Goal: Complete application form: Complete application form

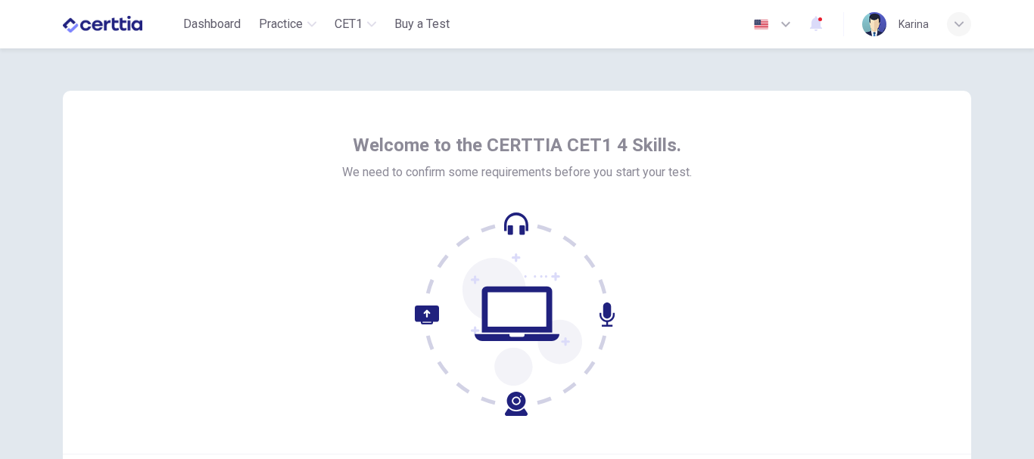
scroll to position [171, 0]
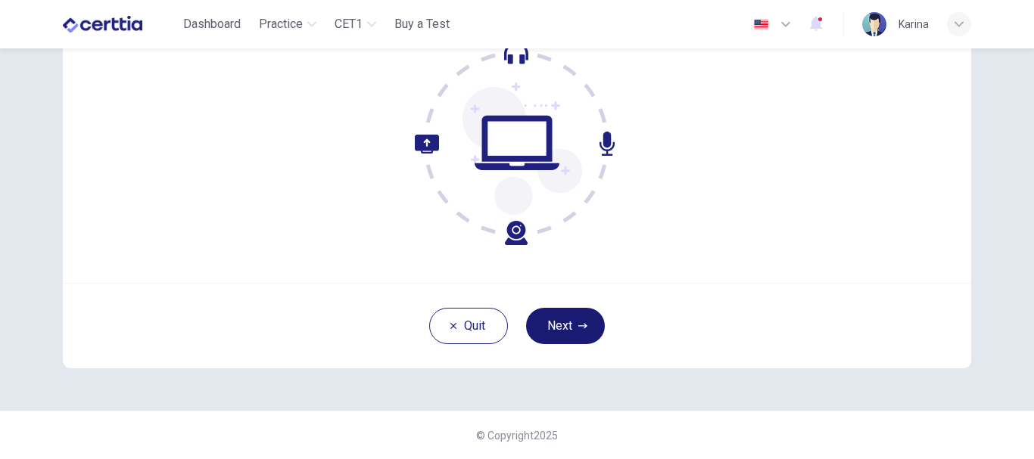
click at [564, 331] on button "Next" at bounding box center [565, 326] width 79 height 36
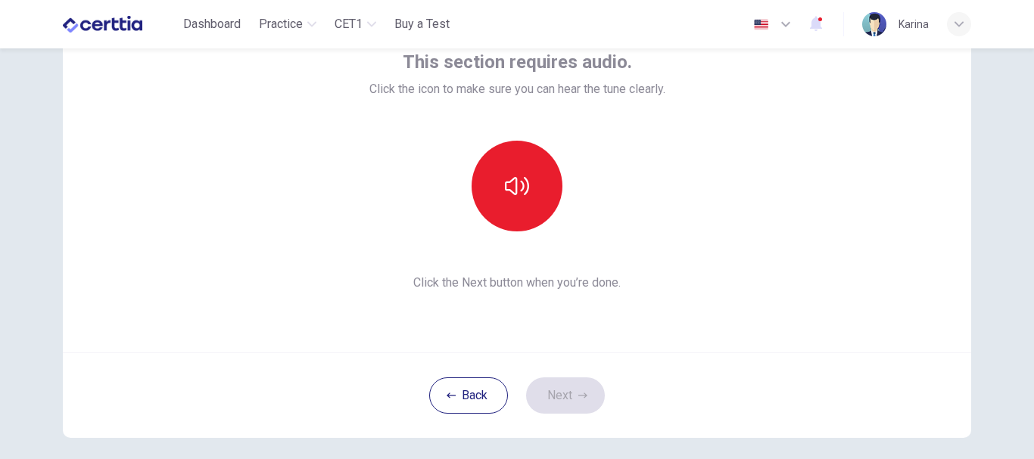
scroll to position [101, 0]
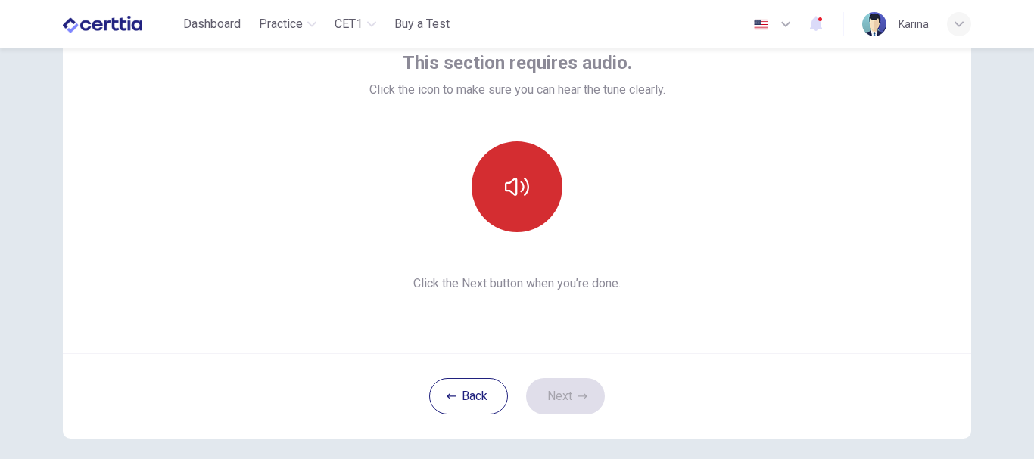
click at [496, 200] on button "button" at bounding box center [516, 187] width 91 height 91
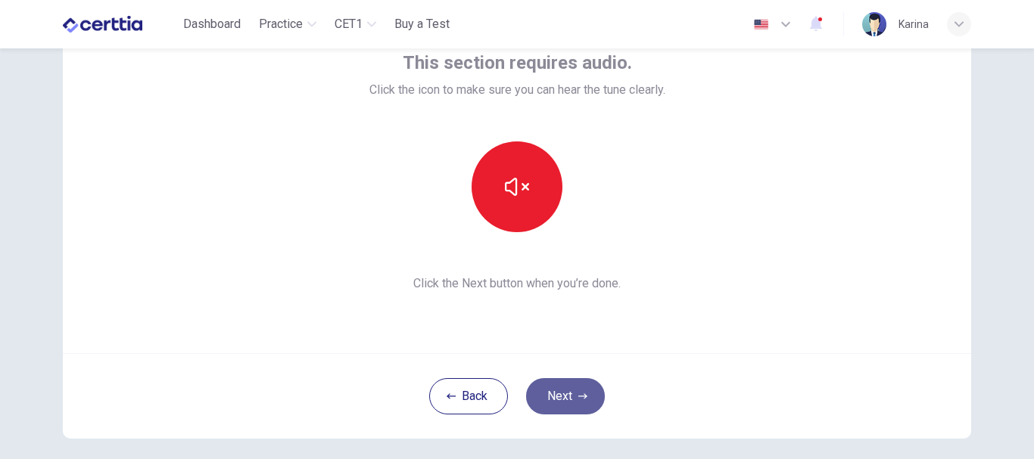
click at [560, 401] on button "Next" at bounding box center [565, 396] width 79 height 36
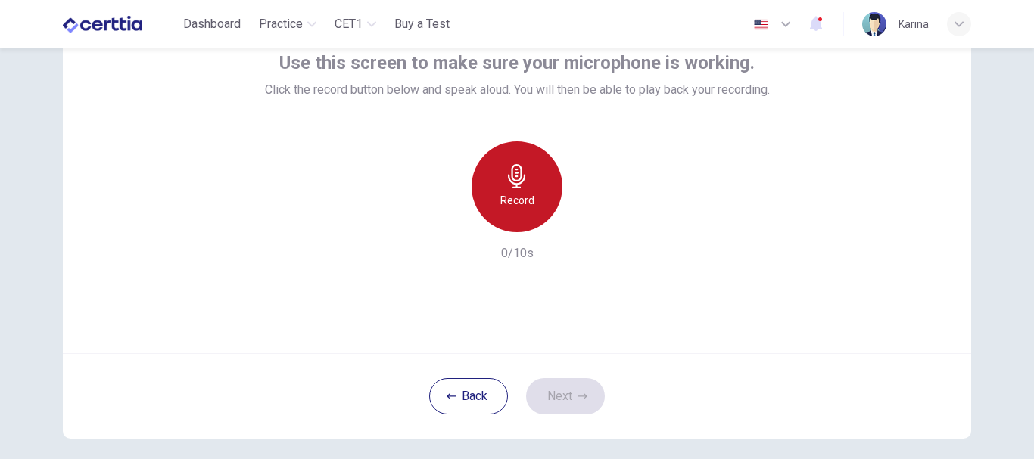
click at [509, 190] on div "Record" at bounding box center [516, 187] width 91 height 91
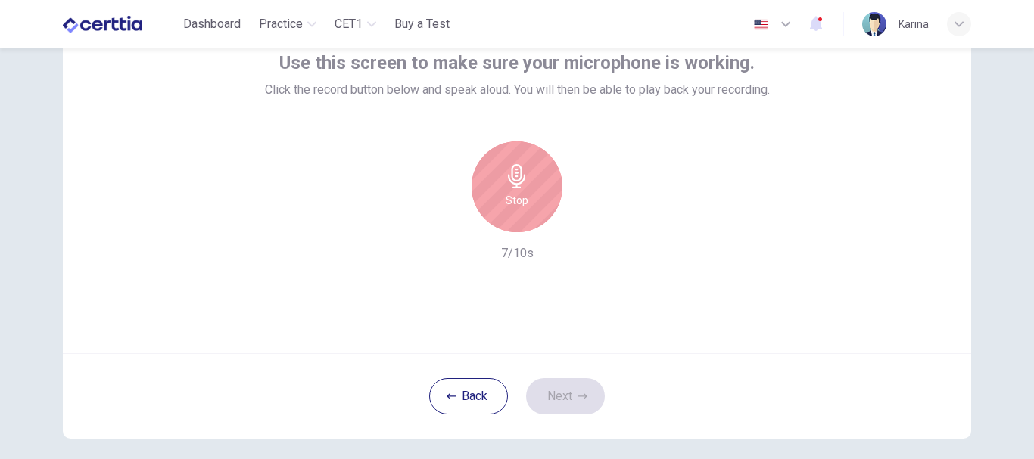
click at [506, 185] on icon "button" at bounding box center [517, 176] width 24 height 24
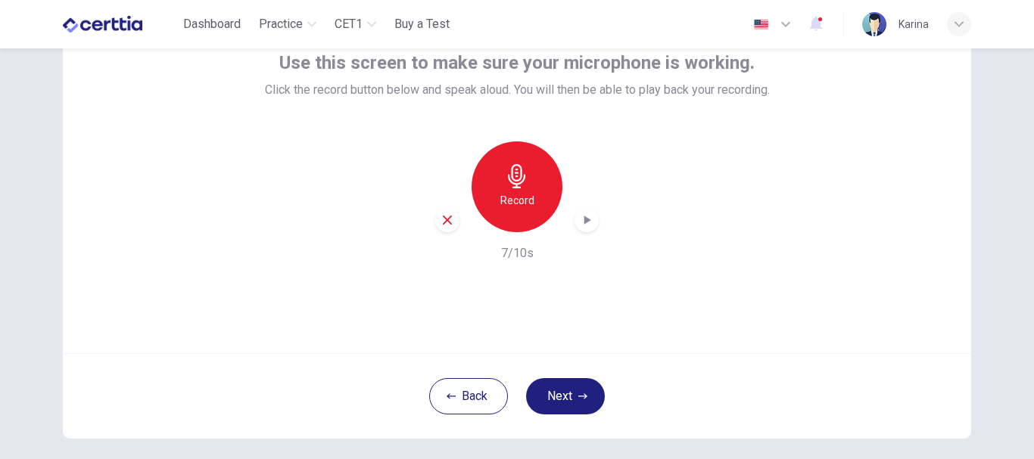
click at [580, 219] on icon "button" at bounding box center [586, 220] width 15 height 15
click at [583, 223] on icon "button" at bounding box center [586, 220] width 15 height 15
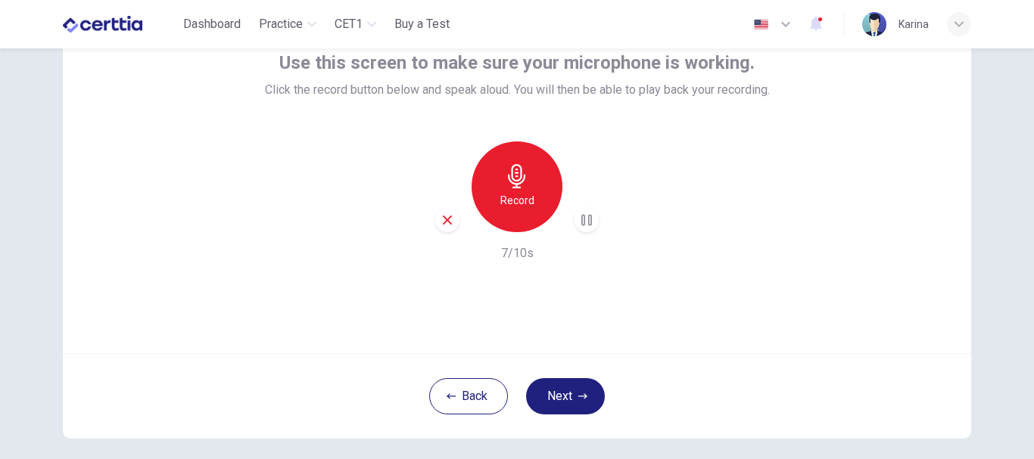
click at [583, 223] on icon "button" at bounding box center [586, 220] width 15 height 15
click at [440, 220] on icon "button" at bounding box center [447, 220] width 14 height 14
click at [470, 398] on button "Back" at bounding box center [468, 396] width 79 height 36
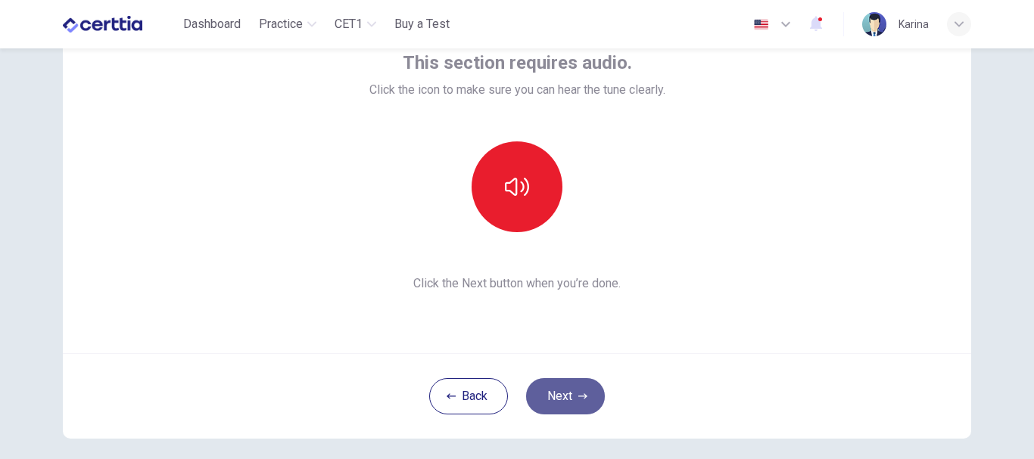
click at [557, 403] on button "Next" at bounding box center [565, 396] width 79 height 36
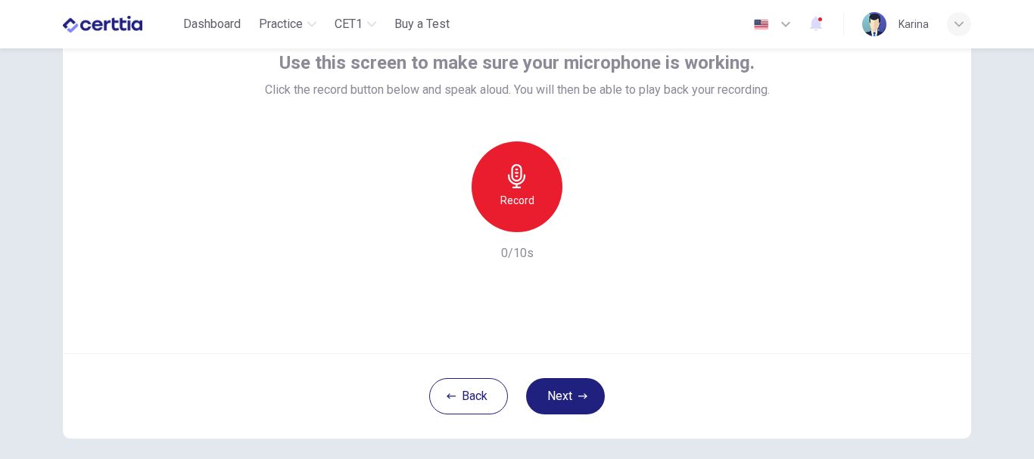
click at [520, 183] on icon "button" at bounding box center [517, 176] width 24 height 24
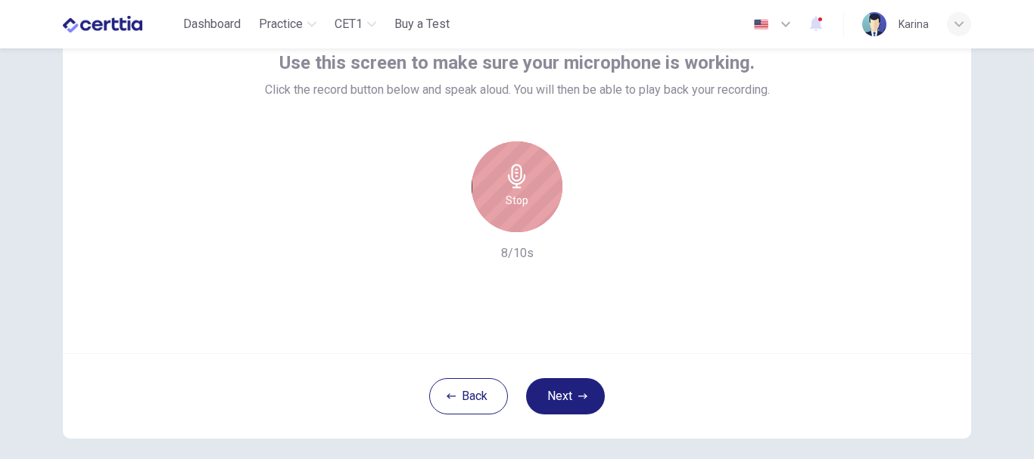
click at [513, 179] on icon "button" at bounding box center [517, 176] width 24 height 24
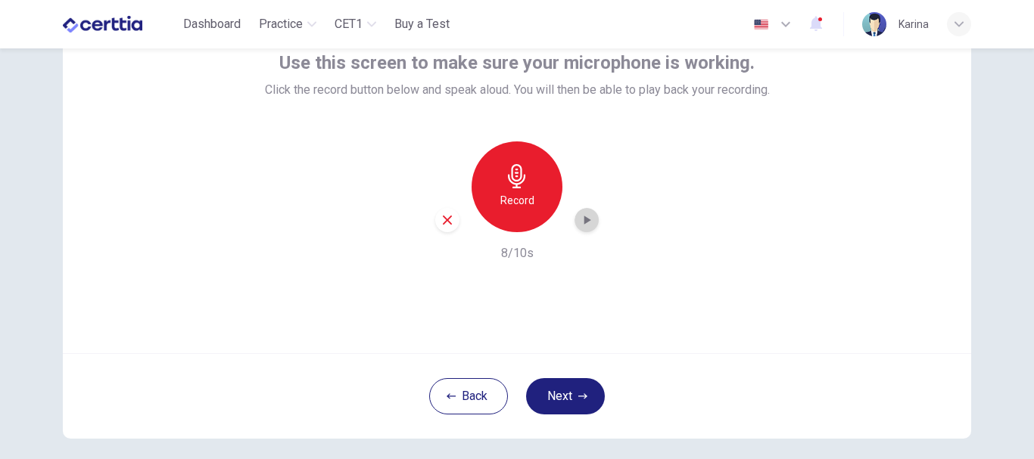
click at [584, 221] on icon "button" at bounding box center [587, 220] width 7 height 9
click at [443, 218] on icon "button" at bounding box center [447, 220] width 9 height 9
click at [474, 390] on button "Back" at bounding box center [468, 396] width 79 height 36
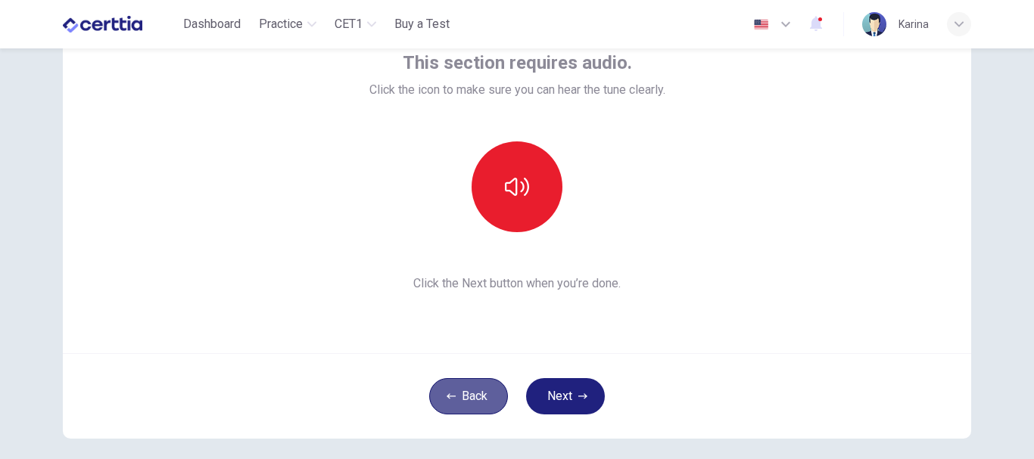
click at [474, 390] on button "Back" at bounding box center [468, 396] width 79 height 36
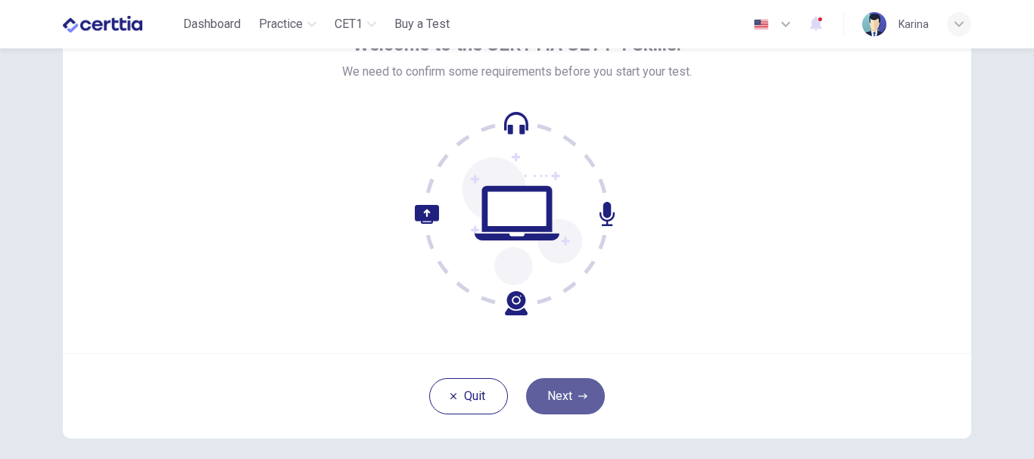
click at [573, 397] on button "Next" at bounding box center [565, 396] width 79 height 36
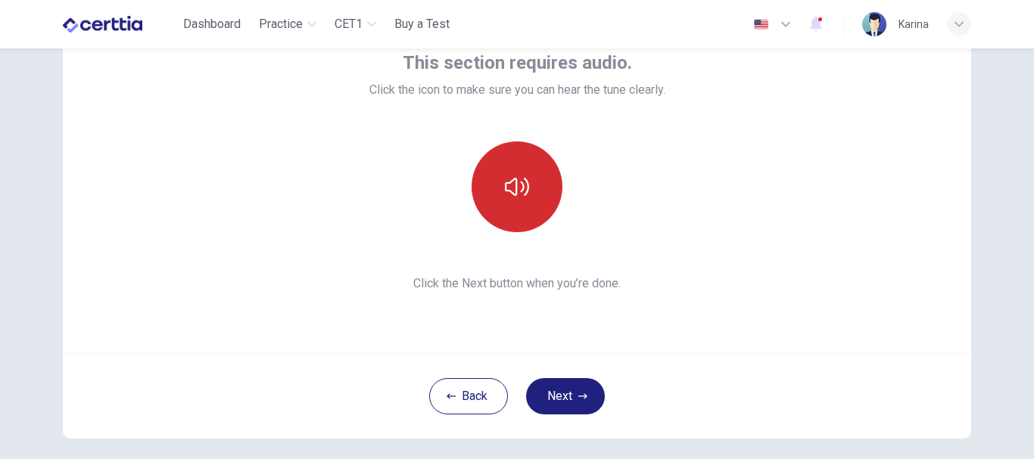
click at [515, 179] on icon "button" at bounding box center [517, 187] width 24 height 24
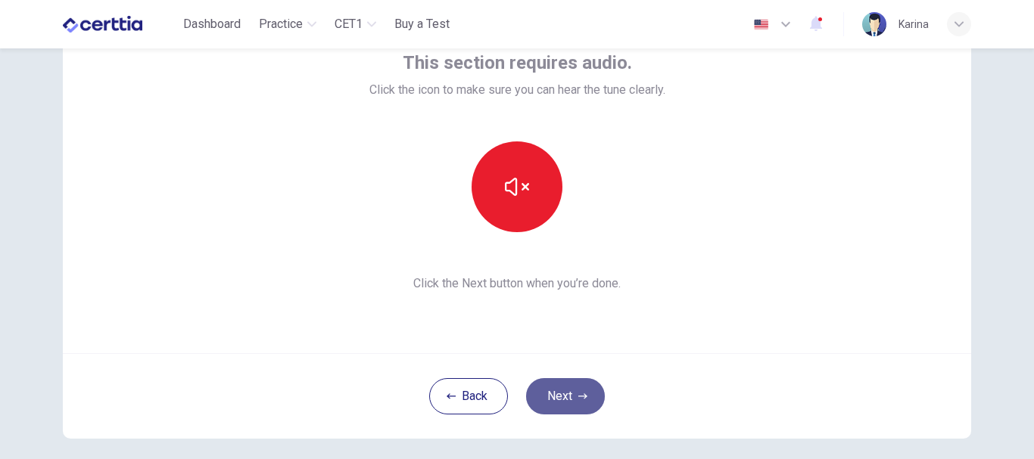
click at [560, 393] on button "Next" at bounding box center [565, 396] width 79 height 36
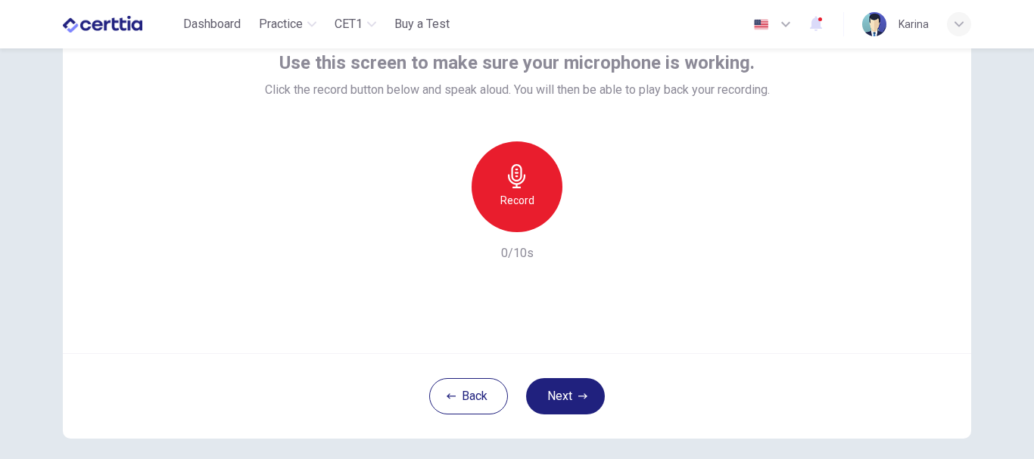
click at [523, 183] on icon "button" at bounding box center [517, 176] width 24 height 24
click at [584, 216] on icon "button" at bounding box center [586, 220] width 15 height 15
click at [630, 291] on div "Use this screen to make sure your microphone is working. Click the record butto…" at bounding box center [517, 171] width 908 height 363
click at [579, 226] on icon "button" at bounding box center [586, 220] width 15 height 15
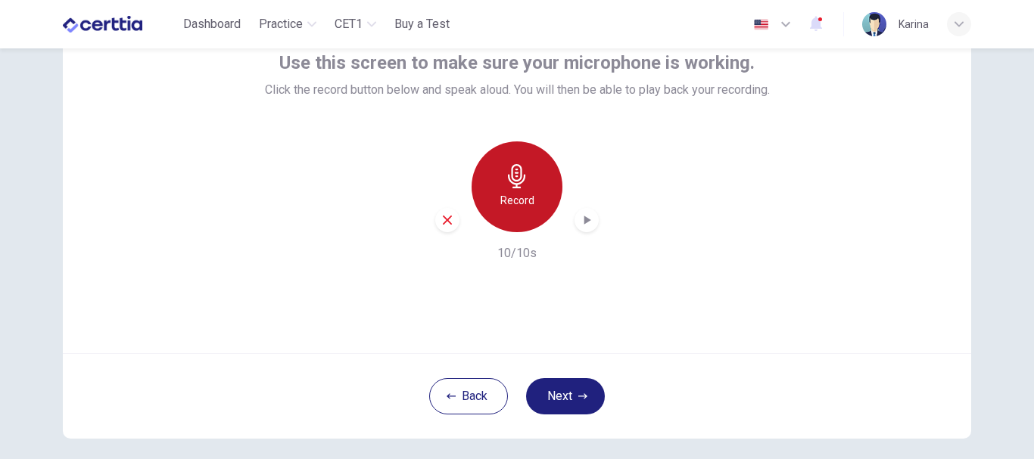
click at [532, 183] on div "Record" at bounding box center [516, 187] width 91 height 91
click at [579, 219] on icon "button" at bounding box center [586, 220] width 15 height 15
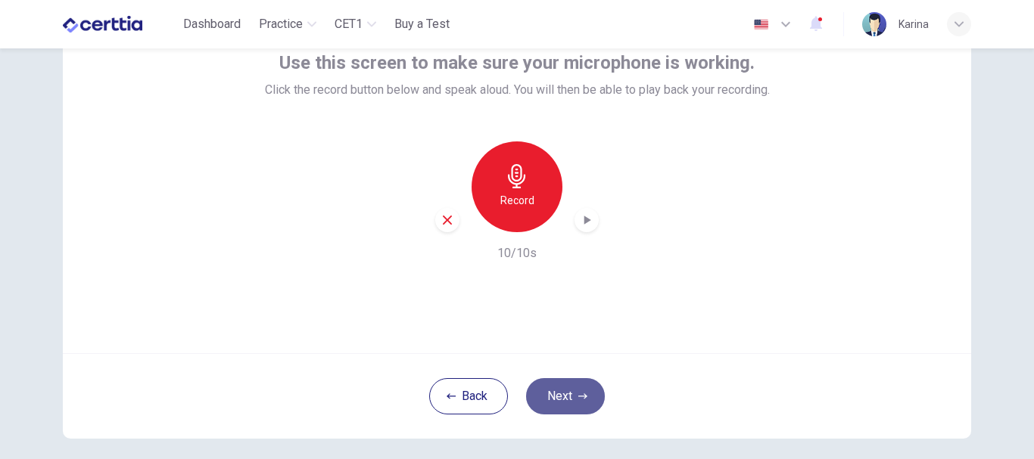
click at [557, 398] on button "Next" at bounding box center [565, 396] width 79 height 36
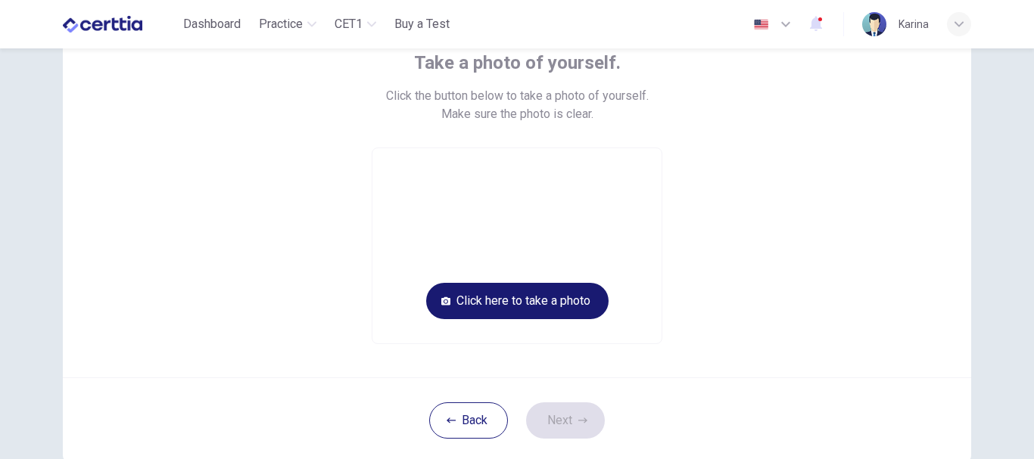
click at [471, 309] on button "Click here to take a photo" at bounding box center [517, 301] width 182 height 36
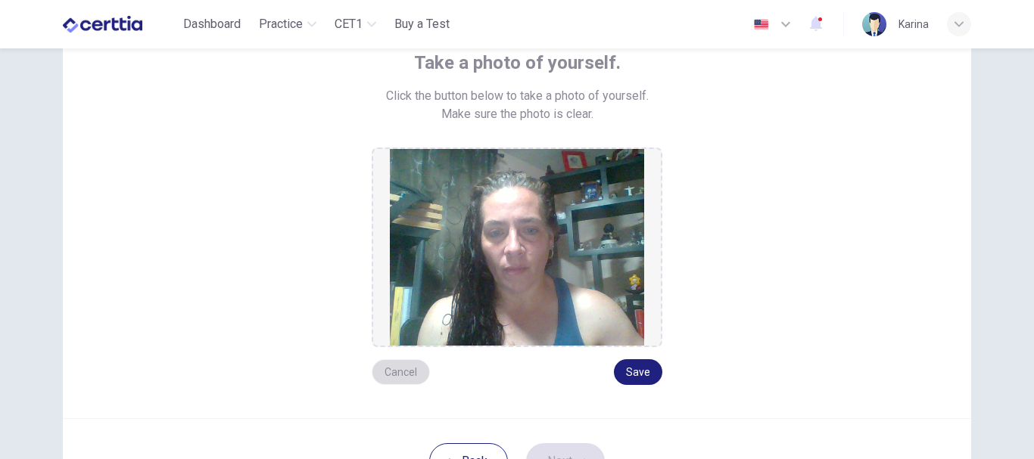
click at [403, 369] on button "Cancel" at bounding box center [401, 372] width 58 height 26
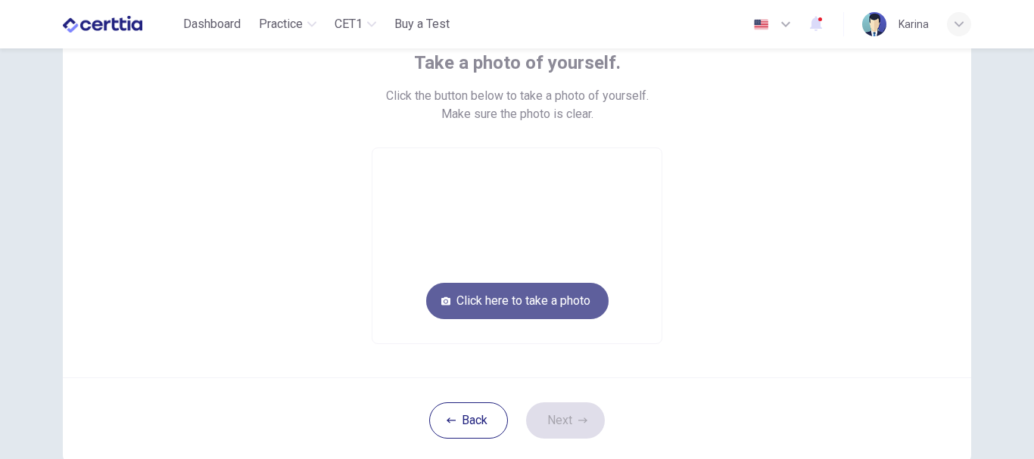
click at [508, 301] on button "Click here to take a photo" at bounding box center [517, 301] width 182 height 36
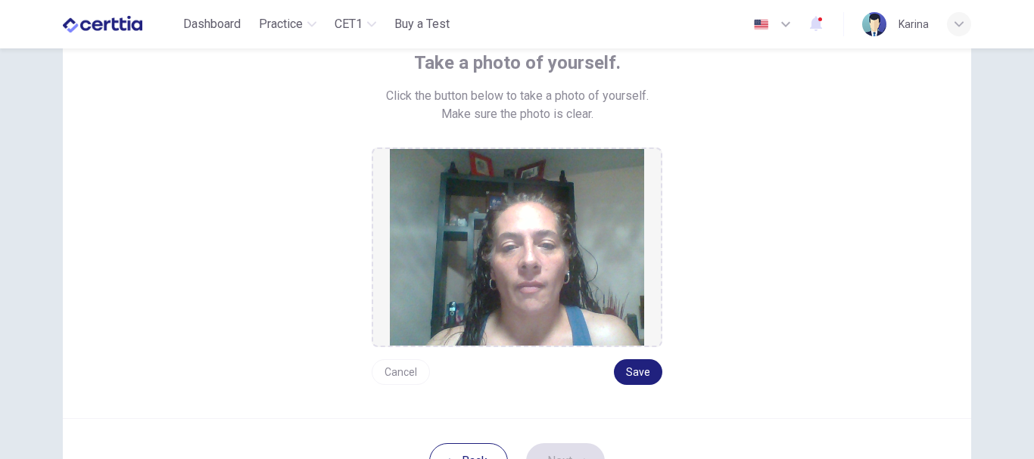
click at [394, 373] on button "Cancel" at bounding box center [401, 372] width 58 height 26
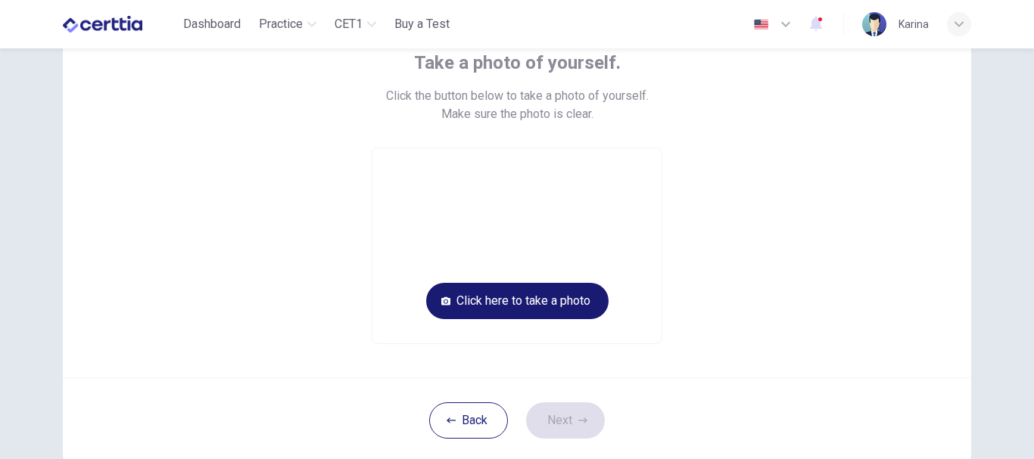
click at [502, 294] on button "Click here to take a photo" at bounding box center [517, 301] width 182 height 36
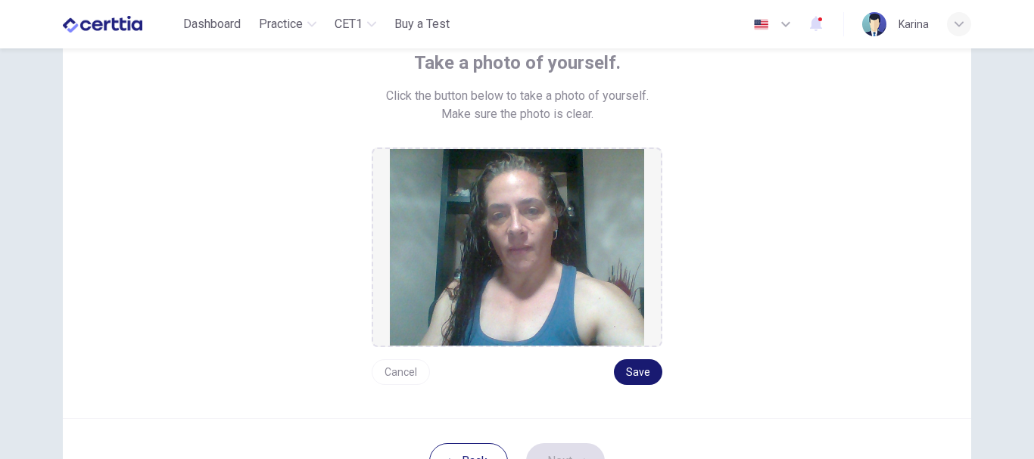
click at [636, 378] on button "Save" at bounding box center [638, 372] width 48 height 26
click at [638, 369] on button "Save" at bounding box center [638, 372] width 48 height 26
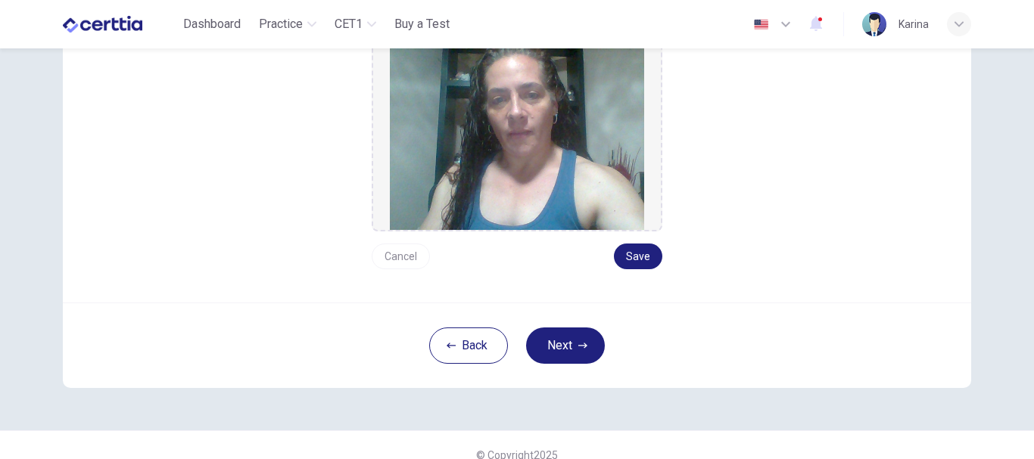
scroll to position [236, 0]
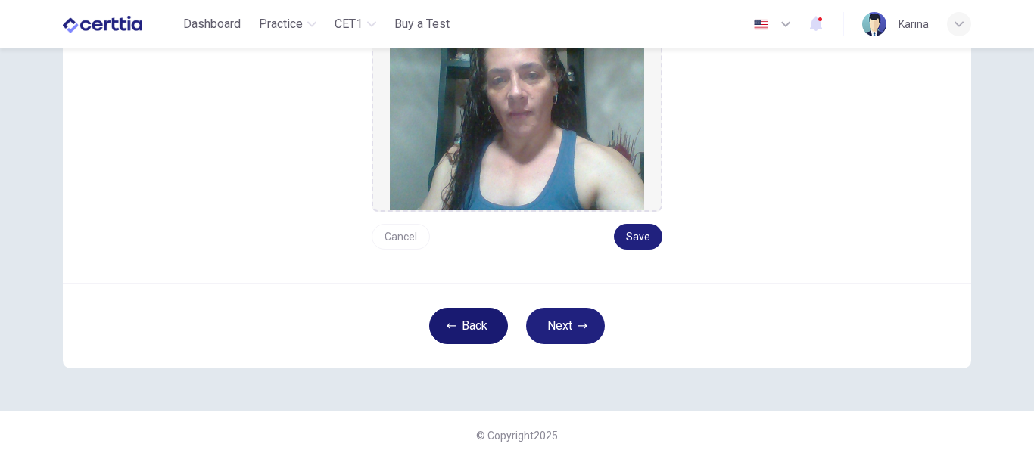
click at [461, 315] on button "Back" at bounding box center [468, 326] width 79 height 36
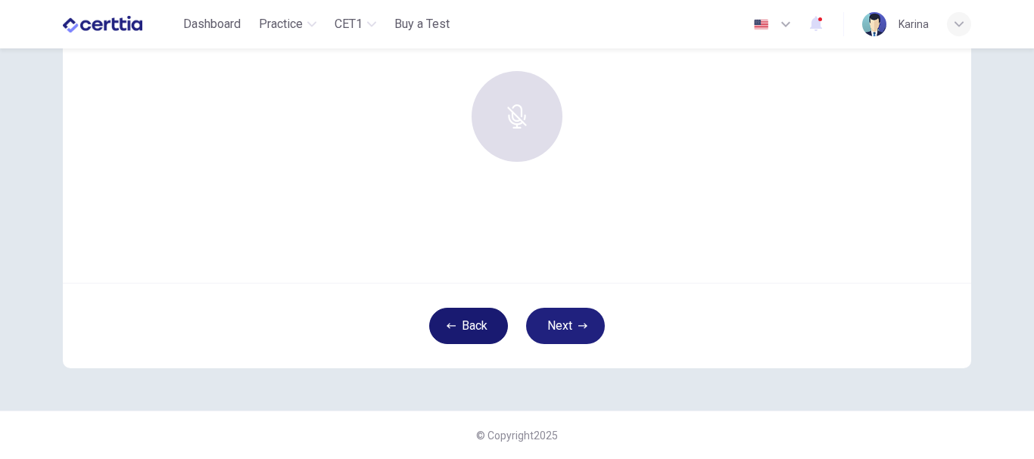
scroll to position [171, 0]
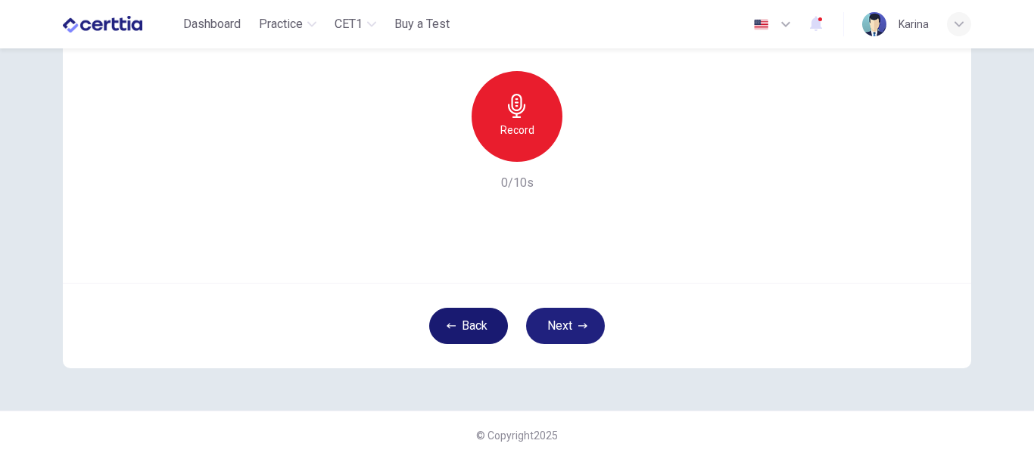
click at [461, 315] on button "Back" at bounding box center [468, 326] width 79 height 36
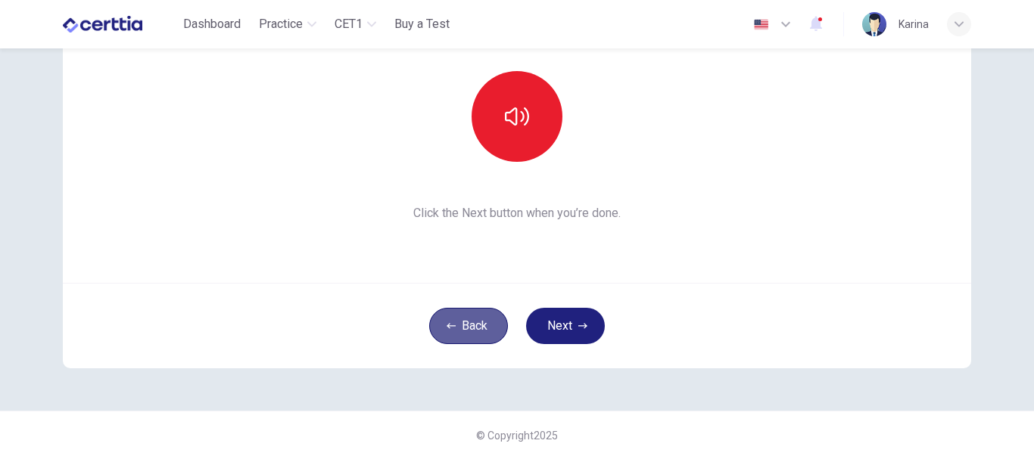
click at [461, 315] on button "Back" at bounding box center [468, 326] width 79 height 36
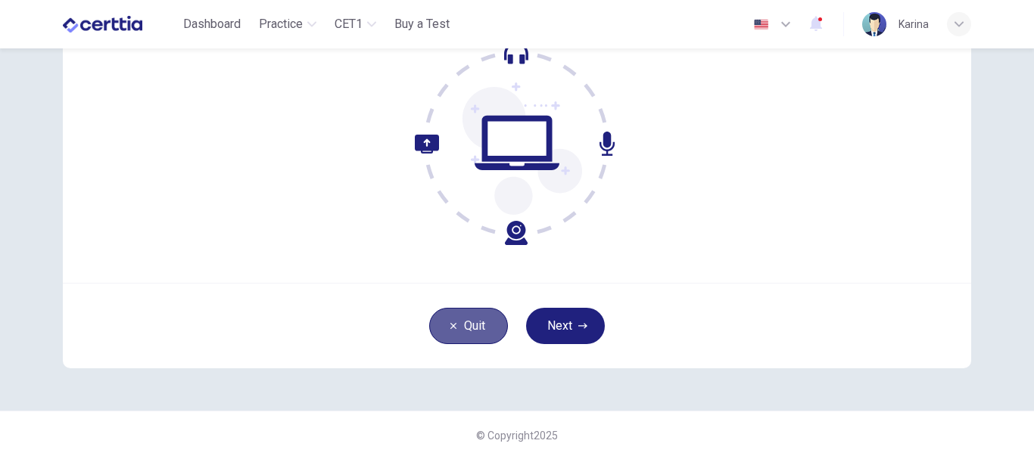
click at [461, 315] on button "Quit" at bounding box center [468, 326] width 79 height 36
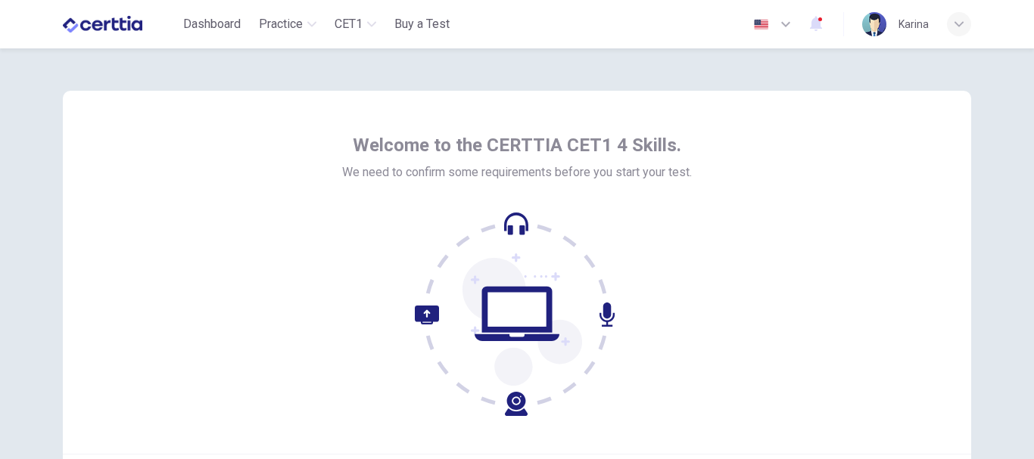
click at [846, 320] on div "Welcome to the CERTTIA CET1 4 Skills. We need to confirm some requirements befo…" at bounding box center [517, 272] width 908 height 363
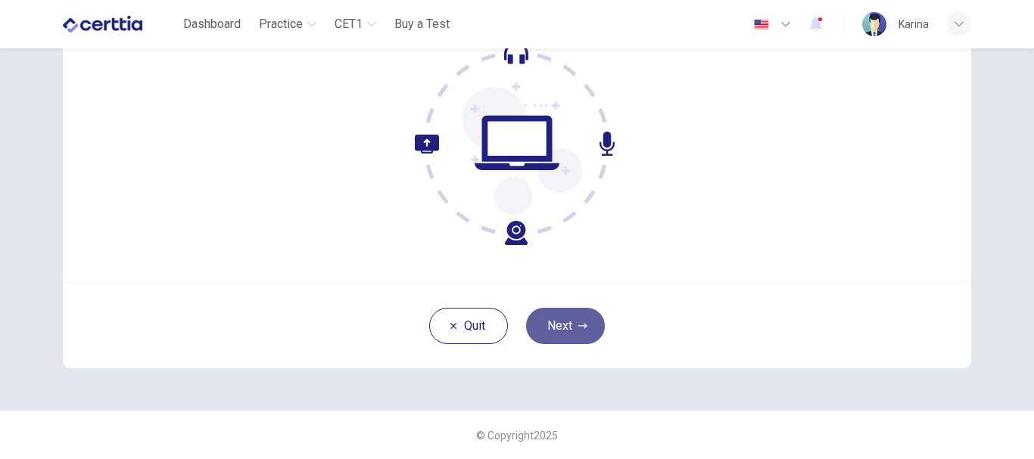
click at [571, 329] on button "Next" at bounding box center [565, 326] width 79 height 36
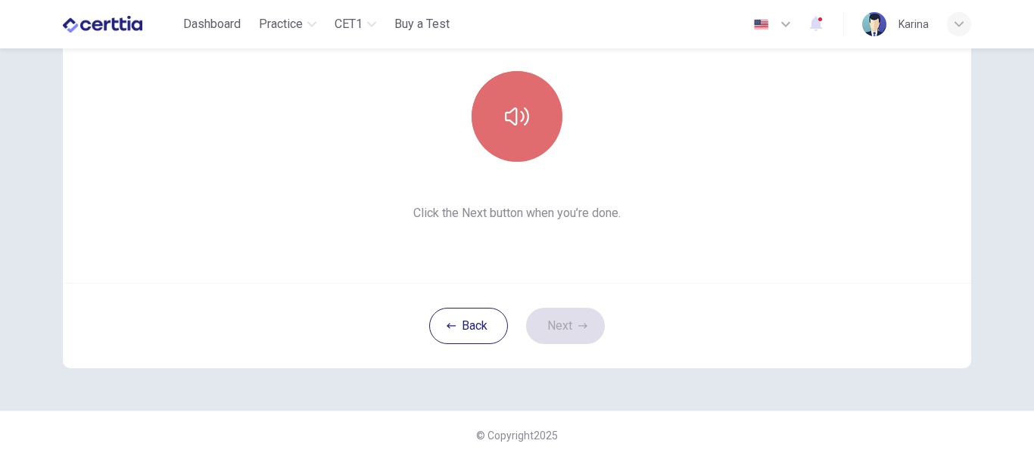
click at [515, 132] on button "button" at bounding box center [516, 116] width 91 height 91
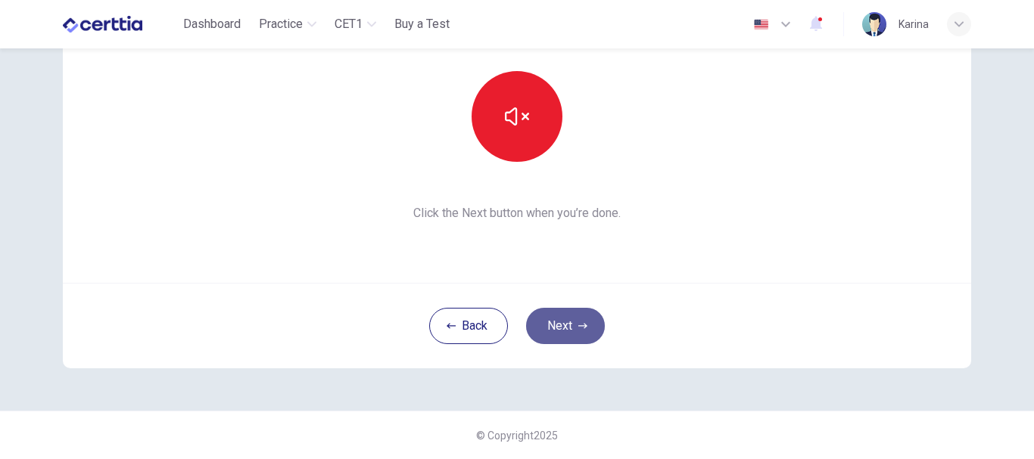
click at [552, 328] on button "Next" at bounding box center [565, 326] width 79 height 36
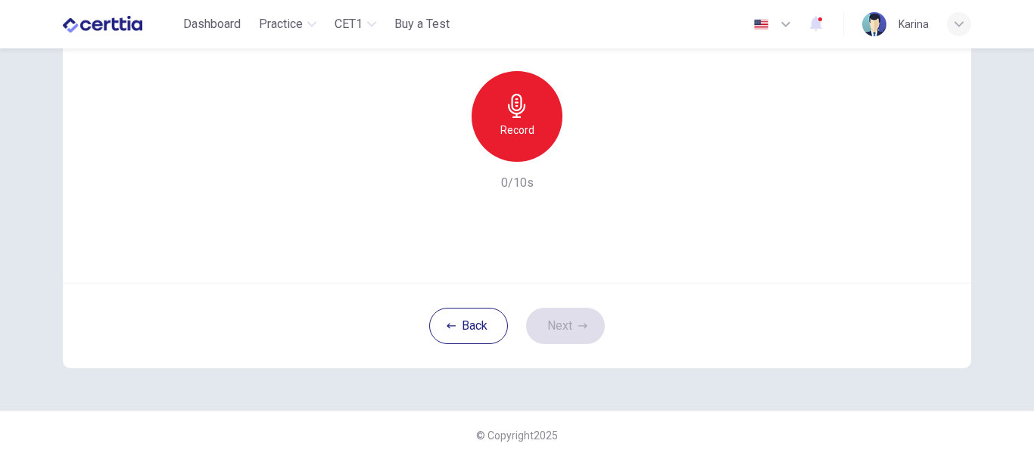
click at [509, 117] on icon "button" at bounding box center [516, 106] width 17 height 24
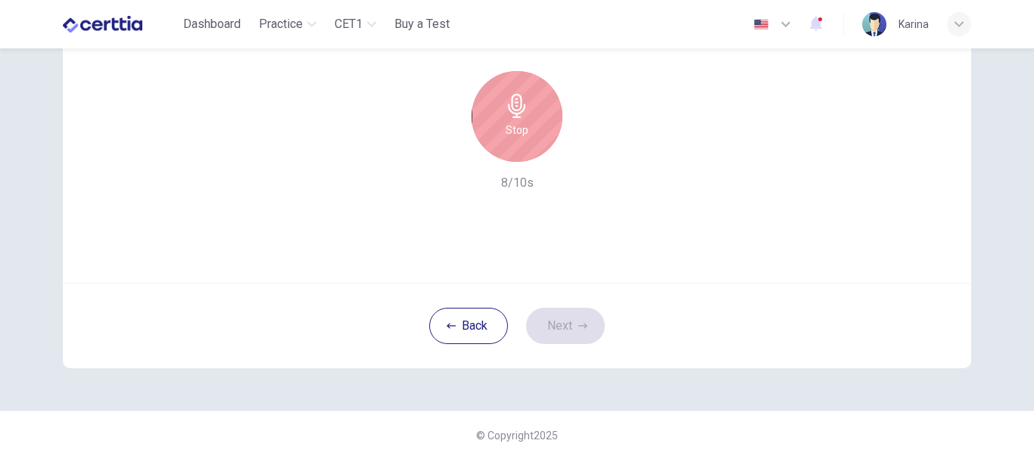
click at [510, 127] on h6 "Stop" at bounding box center [516, 130] width 23 height 18
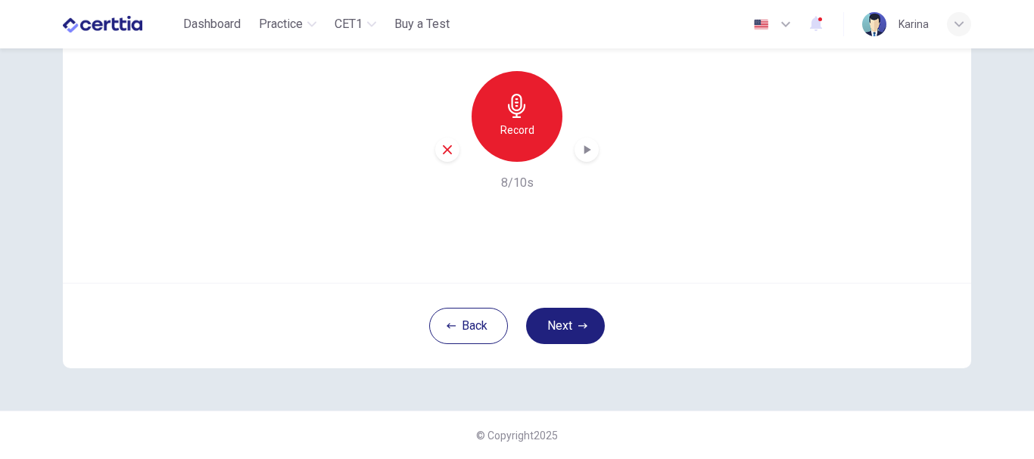
click at [582, 155] on icon "button" at bounding box center [586, 149] width 15 height 15
click at [584, 149] on icon "button" at bounding box center [587, 149] width 7 height 9
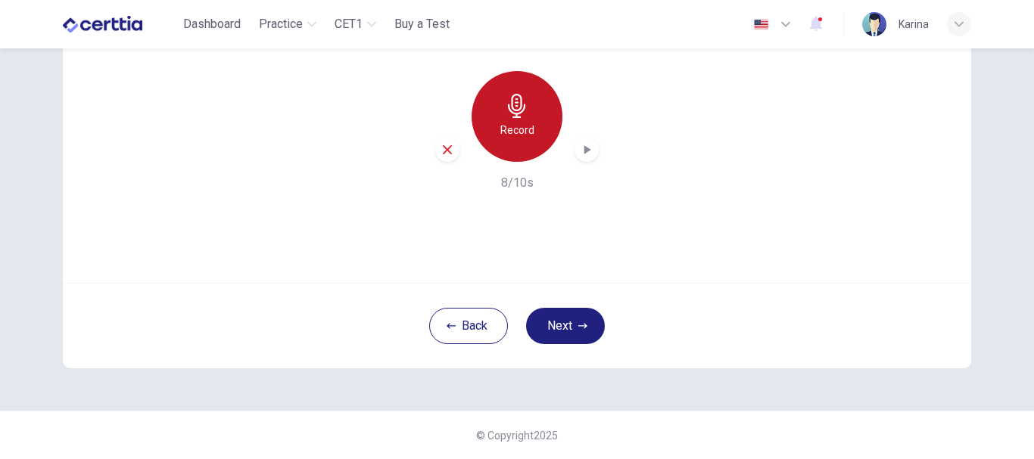
click at [506, 117] on icon "button" at bounding box center [517, 106] width 24 height 24
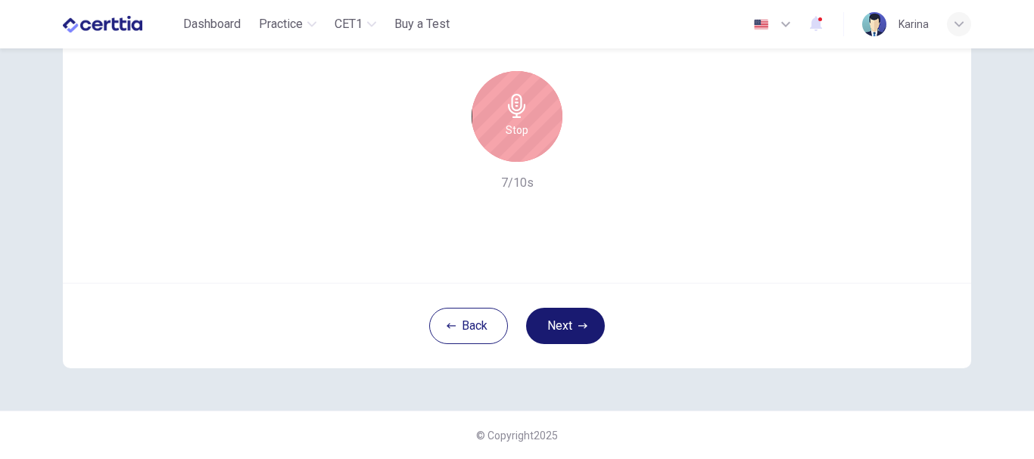
click at [573, 325] on button "Next" at bounding box center [565, 326] width 79 height 36
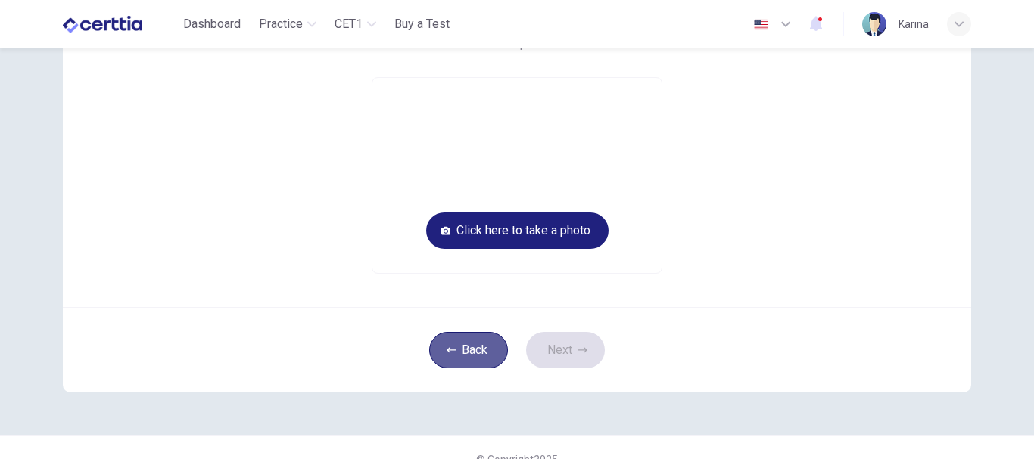
click at [464, 345] on button "Back" at bounding box center [468, 350] width 79 height 36
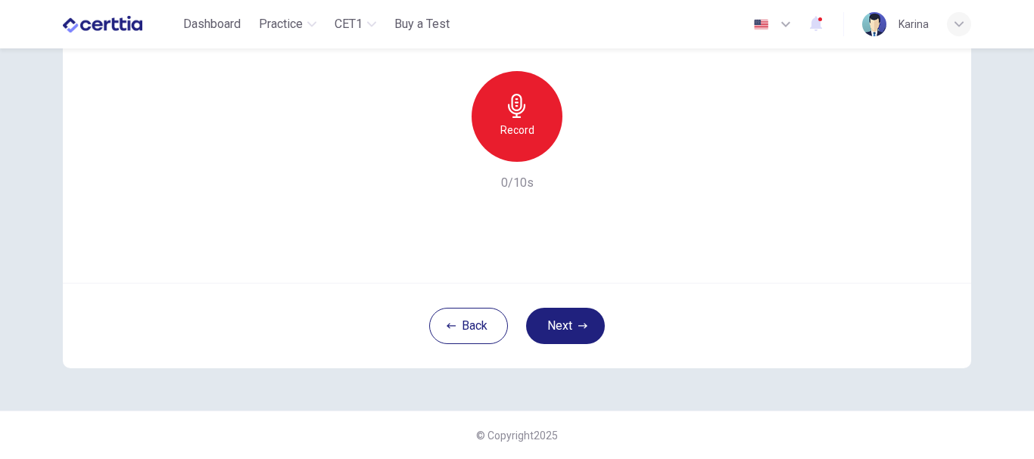
click at [522, 107] on icon "button" at bounding box center [517, 106] width 24 height 24
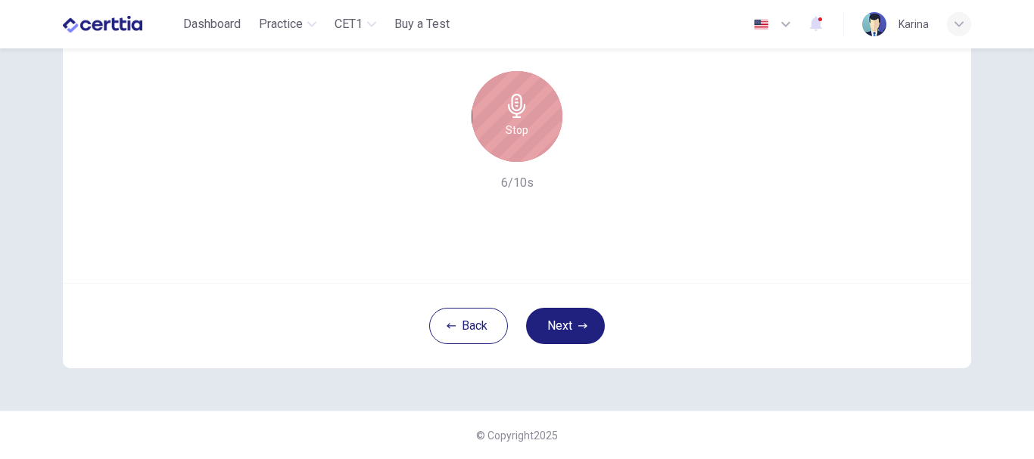
click at [517, 119] on div "Stop" at bounding box center [516, 116] width 91 height 91
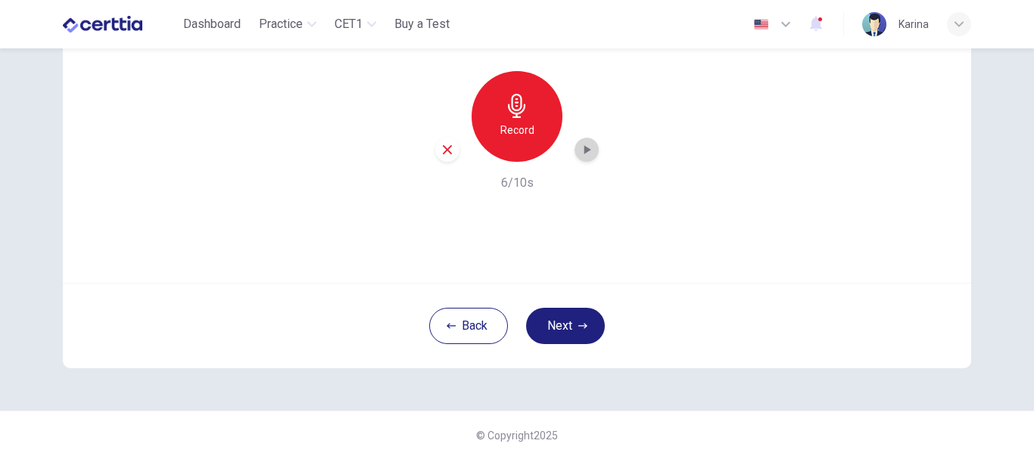
click at [584, 149] on icon "button" at bounding box center [587, 149] width 7 height 9
click at [908, 26] on div "Karina" at bounding box center [913, 24] width 30 height 18
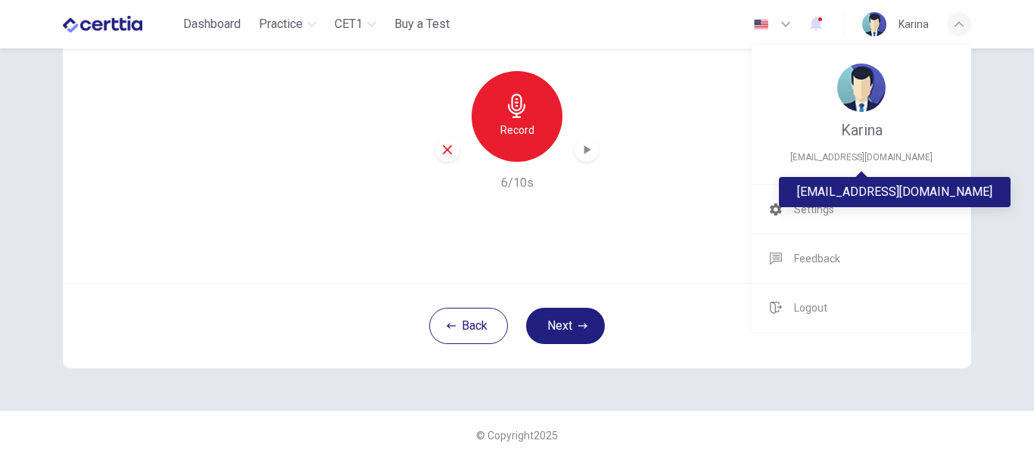
click at [854, 153] on span "[EMAIL_ADDRESS][DOMAIN_NAME]" at bounding box center [861, 157] width 183 height 18
click at [865, 187] on div "[EMAIL_ADDRESS][DOMAIN_NAME]" at bounding box center [895, 192] width 232 height 30
